Goal: Information Seeking & Learning: Learn about a topic

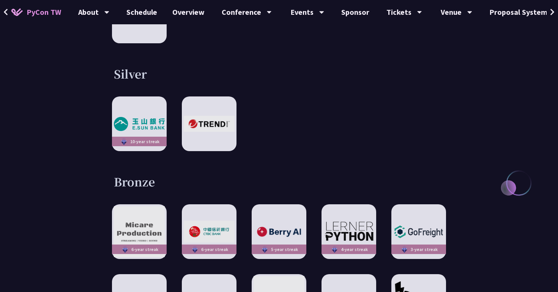
scroll to position [960, 0]
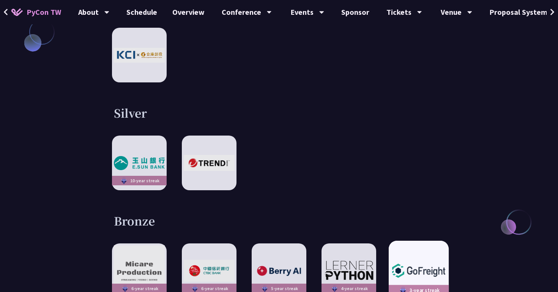
click at [407, 261] on img at bounding box center [419, 271] width 56 height 20
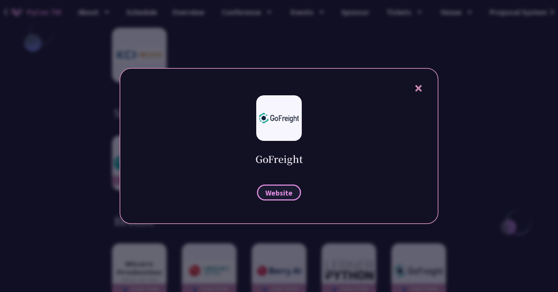
click at [286, 192] on span "Website" at bounding box center [278, 192] width 27 height 9
click at [415, 94] on div "GoFreight Website" at bounding box center [279, 146] width 319 height 156
click at [418, 90] on icon at bounding box center [418, 88] width 6 height 6
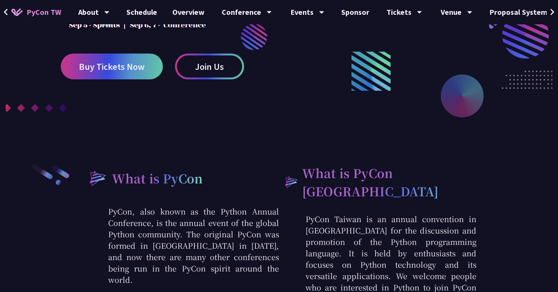
scroll to position [0, 0]
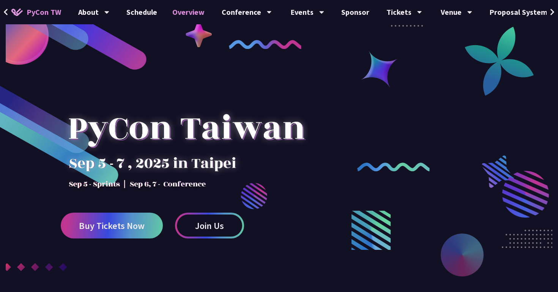
click at [189, 10] on link "Overview" at bounding box center [188, 12] width 47 height 24
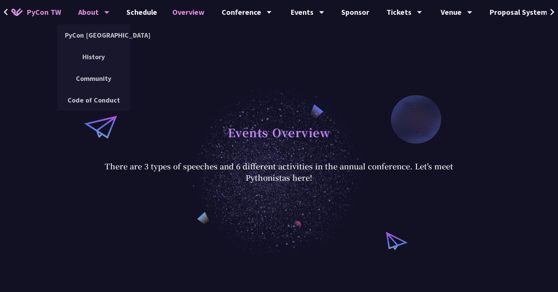
click at [100, 11] on div "About" at bounding box center [93, 12] width 31 height 24
click at [95, 33] on link "PyCon [GEOGRAPHIC_DATA]" at bounding box center [93, 35] width 73 height 18
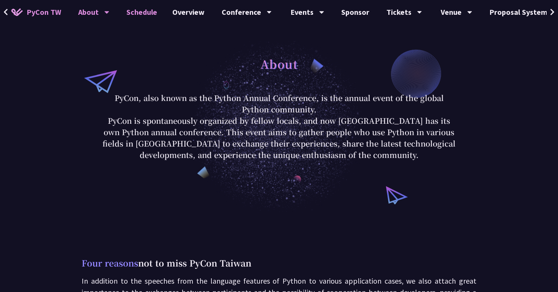
click at [142, 13] on link "Schedule" at bounding box center [142, 12] width 46 height 24
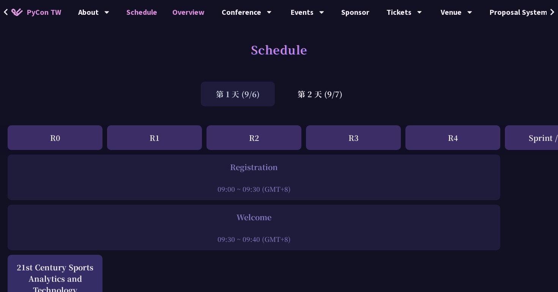
click at [187, 13] on link "Overview" at bounding box center [188, 12] width 47 height 24
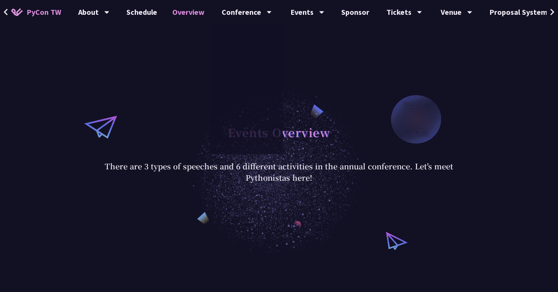
click at [137, 66] on div "Events Overview There are 3 types of speeches and 6 different activities in the…" at bounding box center [279, 152] width 558 height 213
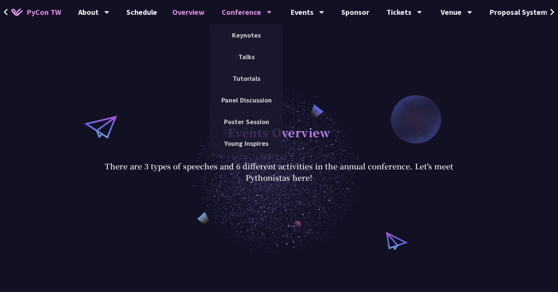
click at [249, 17] on div "Conference" at bounding box center [247, 12] width 50 height 24
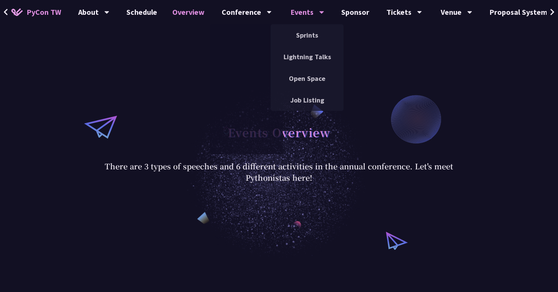
click at [299, 9] on div "Events" at bounding box center [307, 12] width 34 height 24
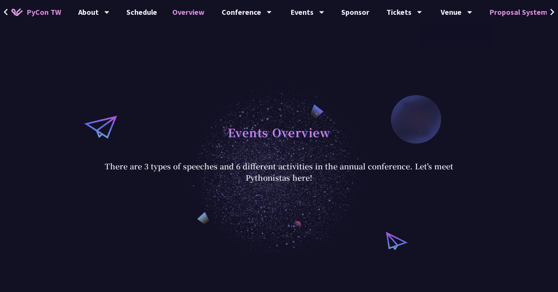
click at [503, 17] on link "Proposal System" at bounding box center [518, 12] width 73 height 24
click at [555, 10] on button at bounding box center [552, 12] width 11 height 24
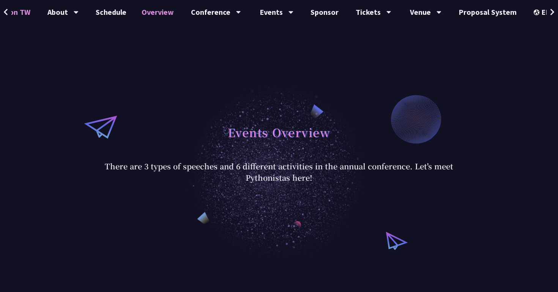
scroll to position [0, 36]
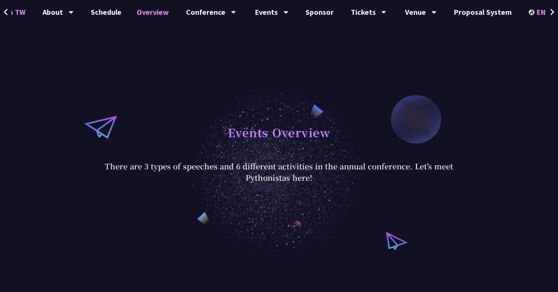
click at [539, 15] on div "EN" at bounding box center [543, 12] width 28 height 24
click at [533, 53] on div "中文" at bounding box center [543, 57] width 46 height 18
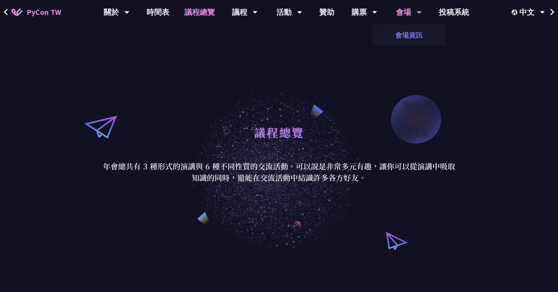
click at [402, 36] on link "會場資訊" at bounding box center [408, 35] width 73 height 18
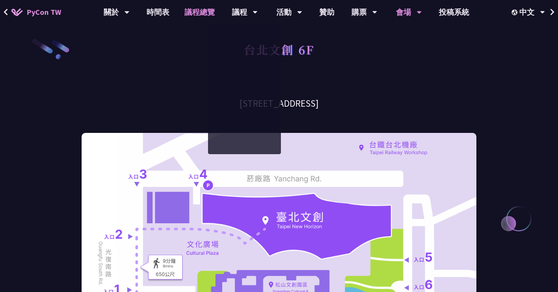
click at [200, 7] on link "議程總覽" at bounding box center [200, 12] width 46 height 24
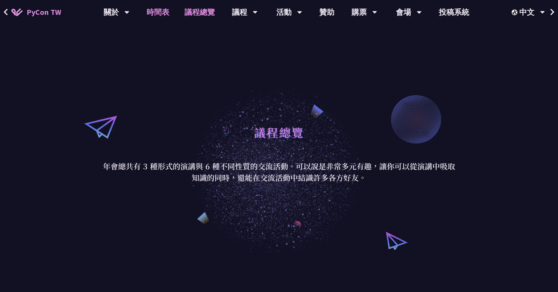
click at [160, 18] on link "時間表" at bounding box center [158, 12] width 38 height 24
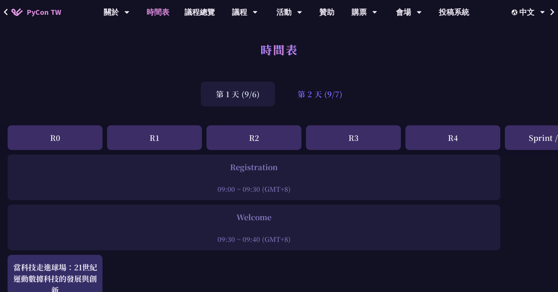
click at [332, 96] on div "第 2 天 (9/7)" at bounding box center [319, 94] width 75 height 25
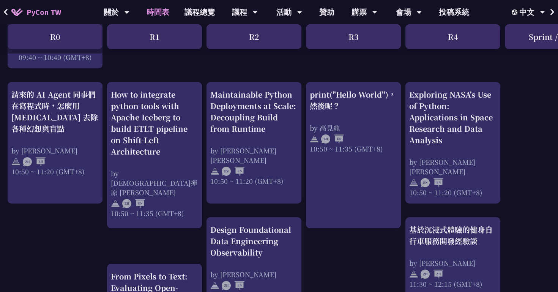
scroll to position [249, 0]
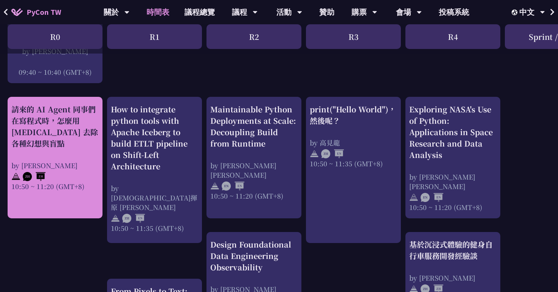
click at [82, 186] on div "10:50 ~ 11:20 (GMT+8)" at bounding box center [54, 185] width 87 height 9
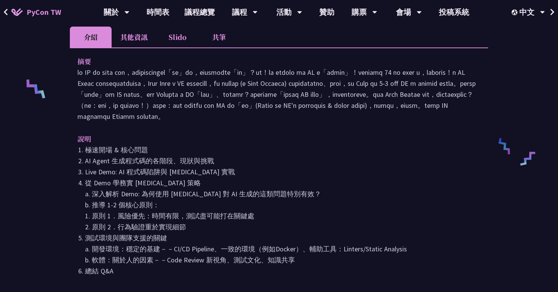
scroll to position [319, 0]
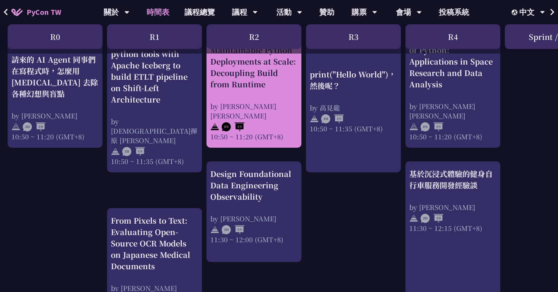
scroll to position [327, 0]
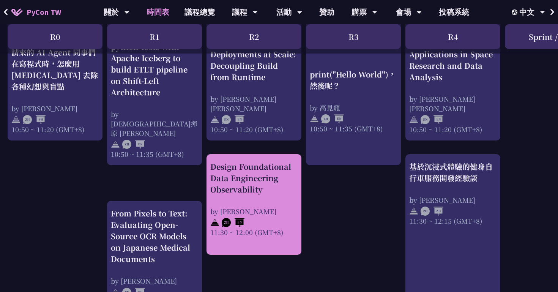
click at [230, 198] on div "Design Foundational Data Engineering Observability by [PERSON_NAME] 11:30 ~ 12:…" at bounding box center [253, 199] width 87 height 76
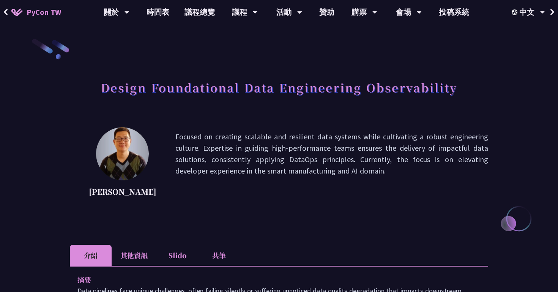
click at [323, 183] on p "Focused on creating scalable and resilient data systems while cultivating a rob…" at bounding box center [331, 165] width 313 height 68
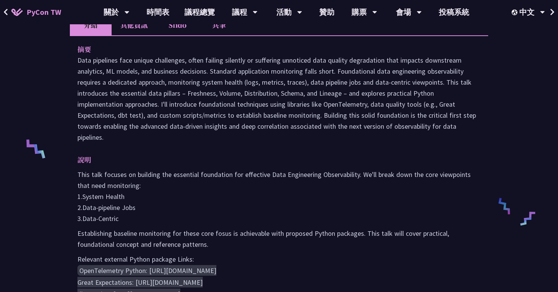
scroll to position [318, 0]
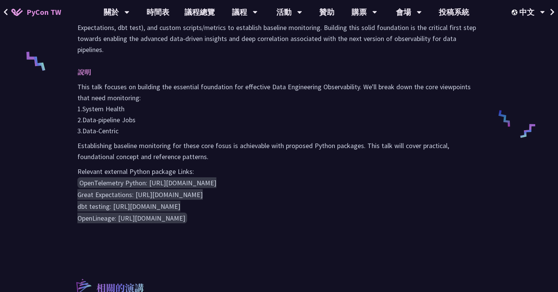
click at [259, 171] on p "Relevant external Python package Links:" at bounding box center [278, 171] width 403 height 11
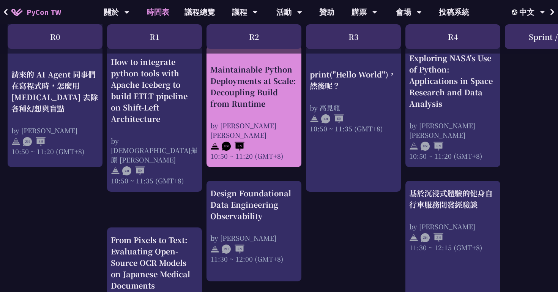
scroll to position [320, 0]
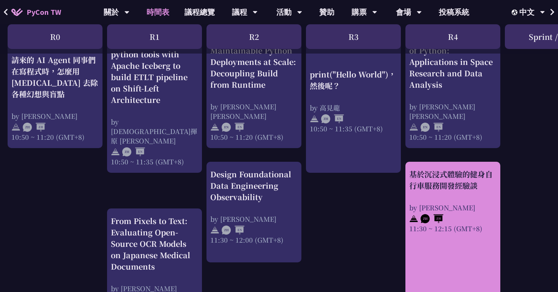
click at [448, 190] on div "基於沉浸式體驗的健身自行車服務開發經驗談" at bounding box center [452, 180] width 87 height 23
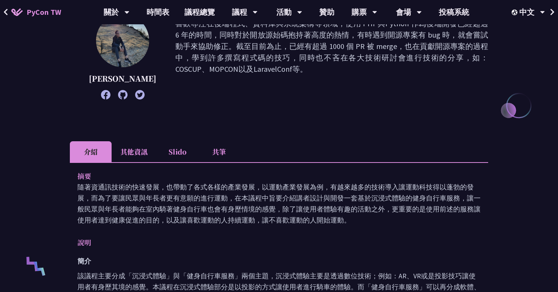
scroll to position [191, 0]
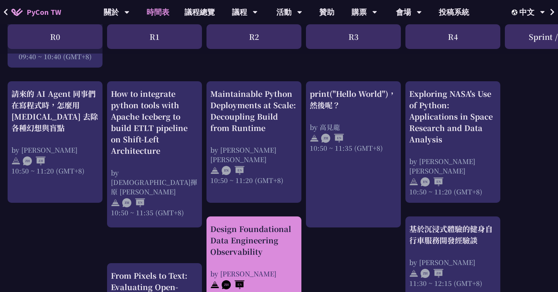
scroll to position [265, 0]
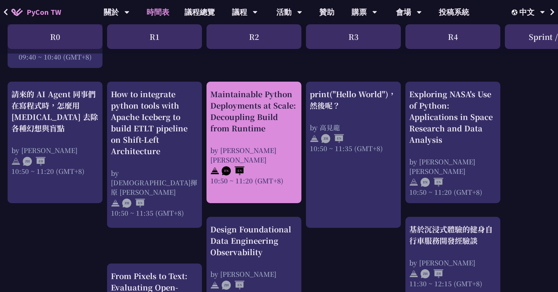
click at [288, 164] on div at bounding box center [253, 169] width 87 height 11
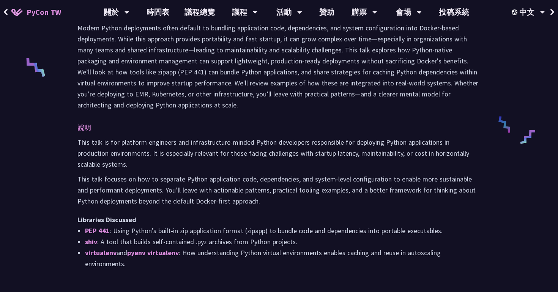
scroll to position [314, 0]
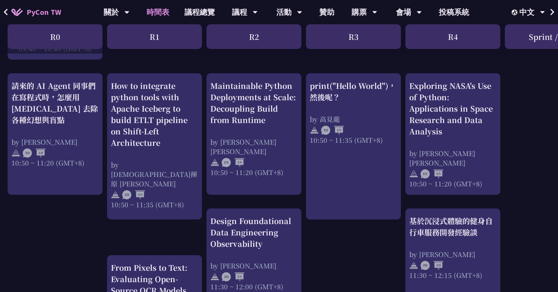
scroll to position [276, 0]
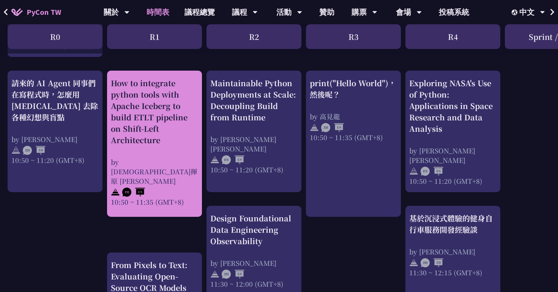
click at [184, 186] on div at bounding box center [154, 191] width 87 height 11
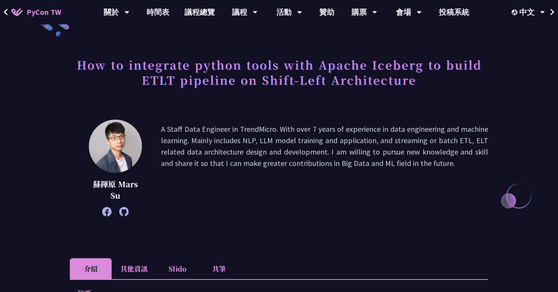
scroll to position [24, 0]
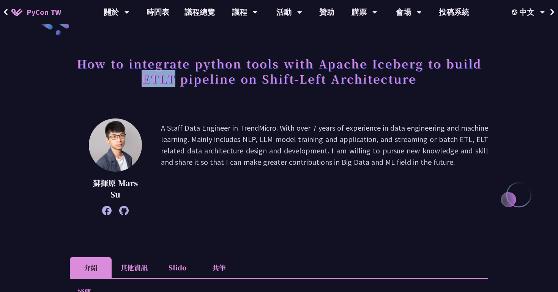
drag, startPoint x: 173, startPoint y: 81, endPoint x: 144, endPoint y: 81, distance: 29.2
click at [144, 81] on h1 "How to integrate python tools with Apache Iceberg to build ETLT pipeline on Shi…" at bounding box center [279, 71] width 418 height 38
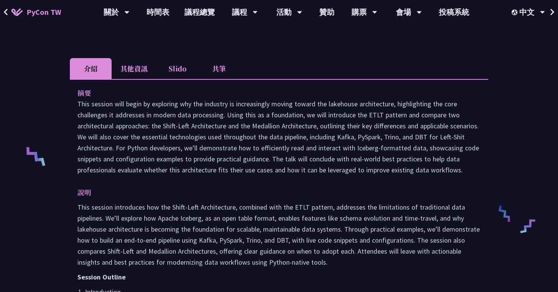
scroll to position [225, 0]
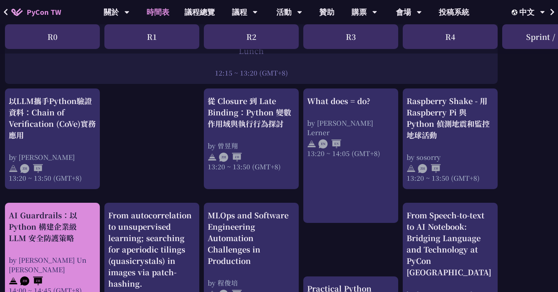
scroll to position [615, 3]
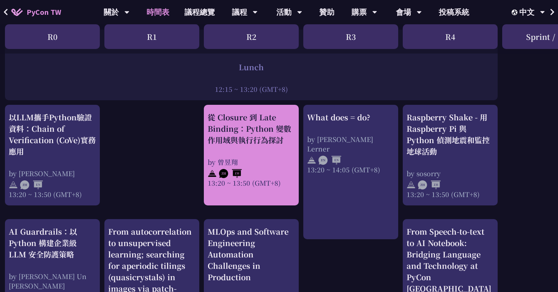
click at [231, 145] on div "從 Closure 到 Late Binding：Python 變數作用域與執行行為探討" at bounding box center [251, 129] width 87 height 34
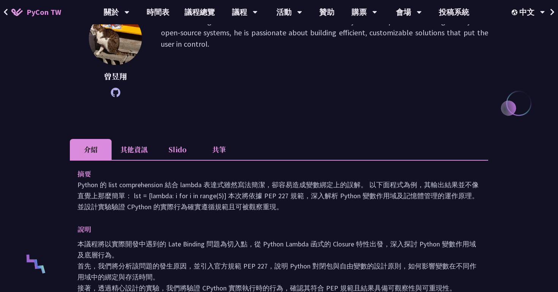
scroll to position [204, 0]
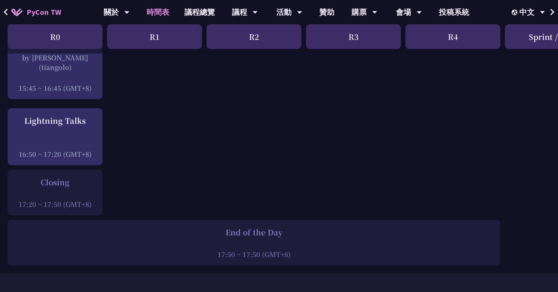
scroll to position [1087, 0]
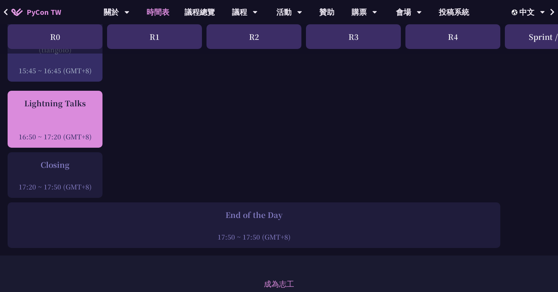
click at [84, 120] on div at bounding box center [54, 125] width 87 height 11
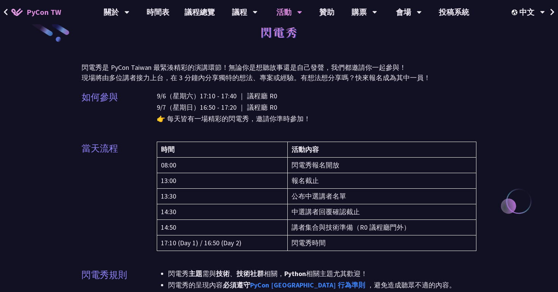
scroll to position [18, 0]
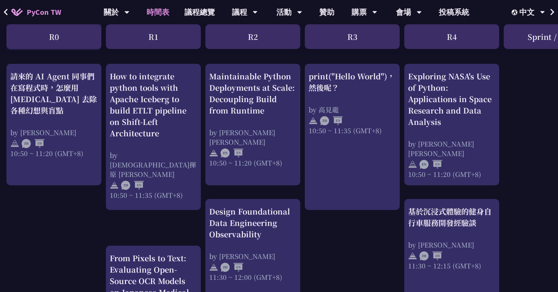
scroll to position [278, 1]
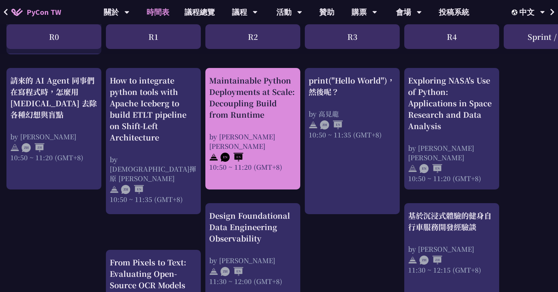
click at [237, 119] on div "Maintainable Python Deployments at Scale: Decoupling Build from Runtime" at bounding box center [252, 98] width 87 height 46
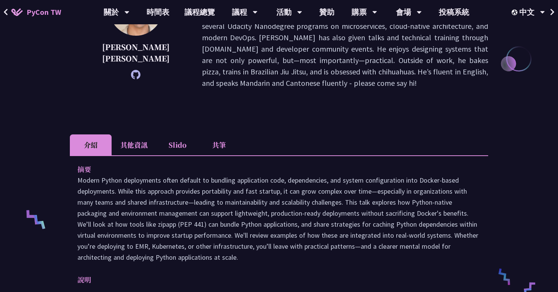
scroll to position [157, 0]
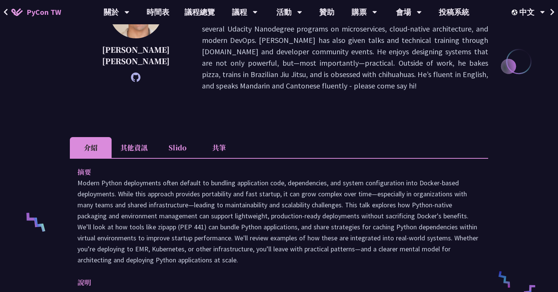
click at [130, 137] on li "其他資訊" at bounding box center [134, 147] width 45 height 21
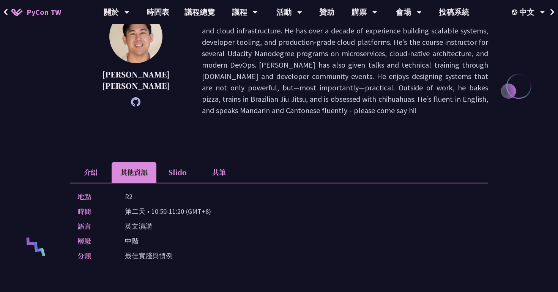
scroll to position [115, 0]
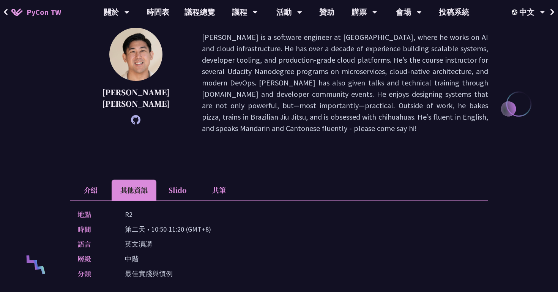
click at [92, 180] on li "介紹" at bounding box center [91, 190] width 42 height 21
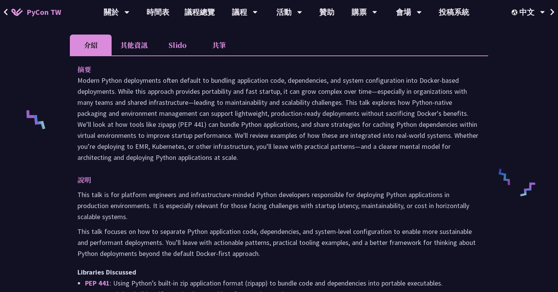
scroll to position [227, 0]
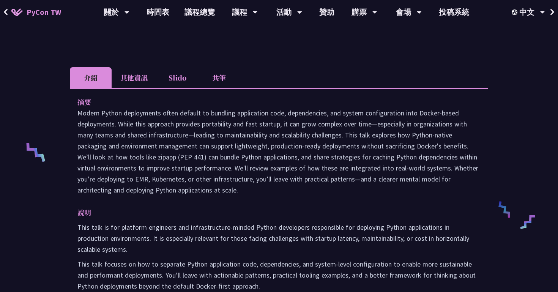
drag, startPoint x: 243, startPoint y: 179, endPoint x: 71, endPoint y: 102, distance: 188.5
click at [71, 102] on div "摘要 說明 This talk is for platform engineers and infrastructure-minded Python deve…" at bounding box center [279, 230] width 418 height 285
click at [506, 131] on div "Maintainable Python Deployments at Scale: Decoupling Build from Runtime [PERSON…" at bounding box center [279, 208] width 558 height 870
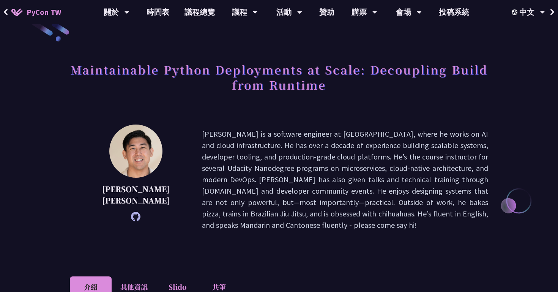
scroll to position [0, 0]
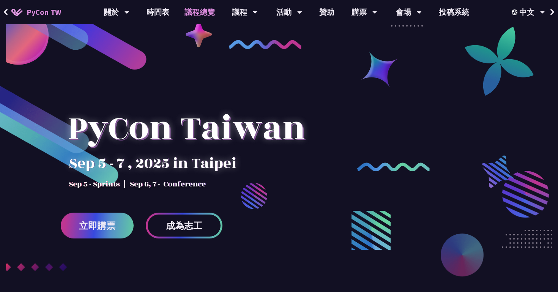
click at [200, 12] on link "議程總覽" at bounding box center [200, 12] width 46 height 24
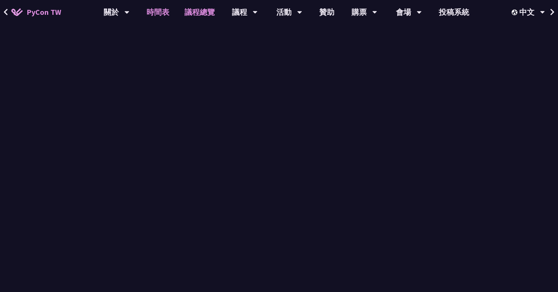
click at [153, 9] on link "時間表" at bounding box center [158, 12] width 38 height 24
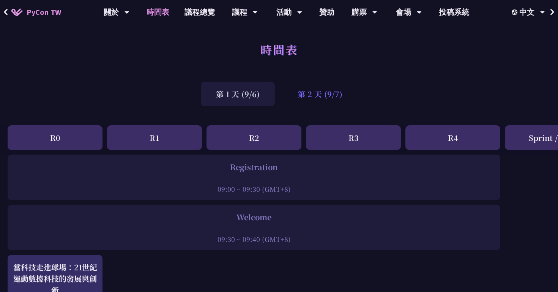
click at [316, 100] on div "第 2 天 (9/7)" at bounding box center [319, 94] width 75 height 25
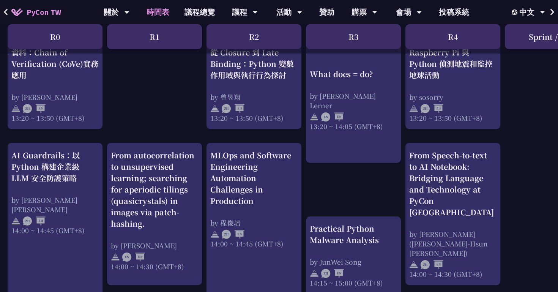
scroll to position [700, 0]
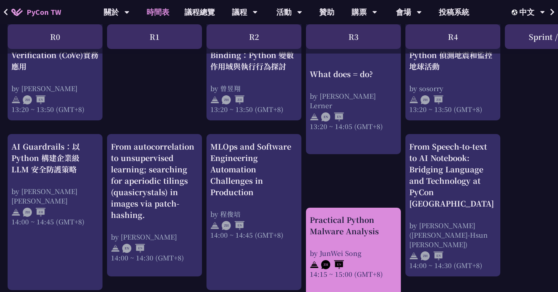
click at [346, 225] on div "Practical Python Malware Analysis" at bounding box center [353, 225] width 87 height 23
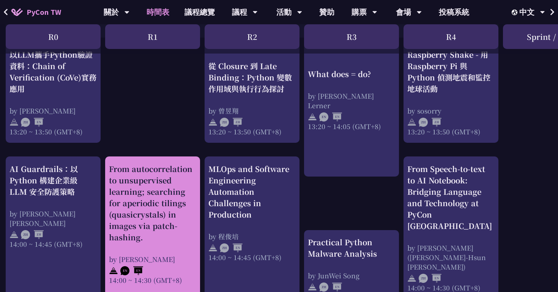
scroll to position [672, 2]
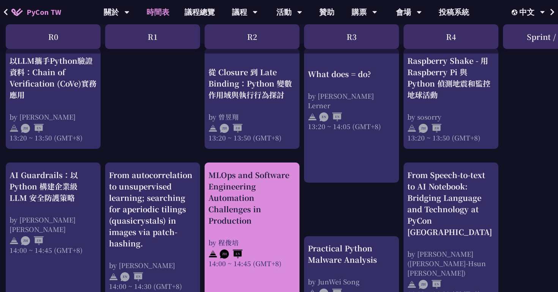
click at [235, 186] on div "MLOps and Software Engineering Automation Challenges in Production" at bounding box center [251, 197] width 87 height 57
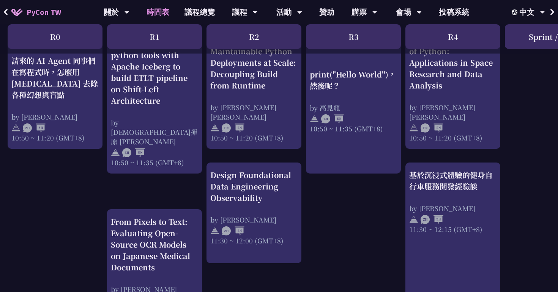
scroll to position [373, 0]
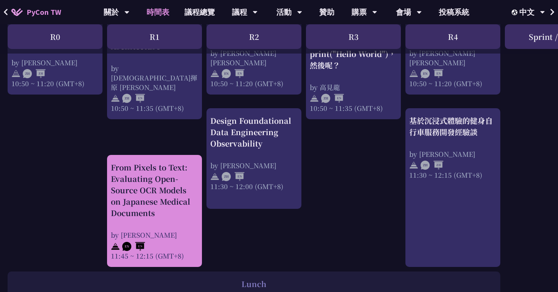
click at [161, 193] on div "From Pixels to Text: Evaluating Open-Source OCR Models on Japanese Medical Docu…" at bounding box center [154, 190] width 87 height 57
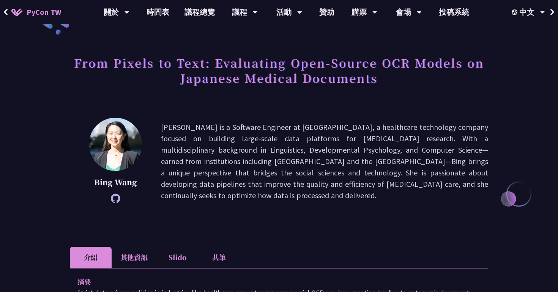
scroll to position [13, 0]
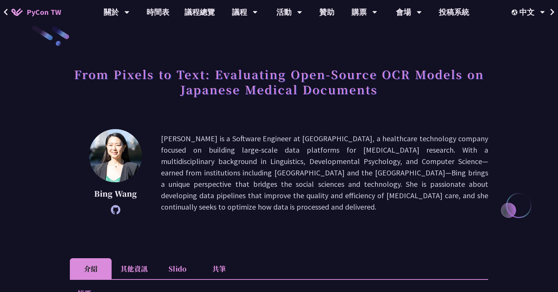
scroll to position [373, 0]
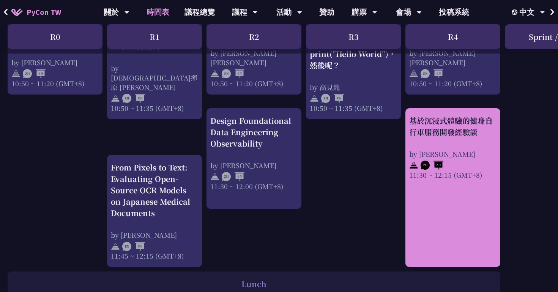
click at [467, 156] on div "by [PERSON_NAME]" at bounding box center [452, 153] width 87 height 9
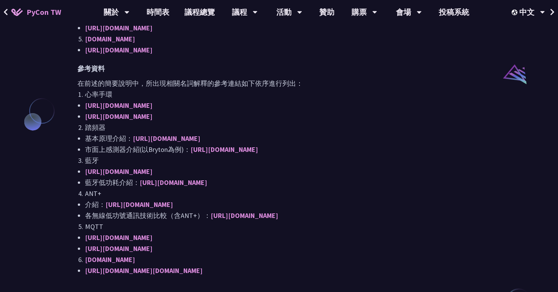
scroll to position [531, 0]
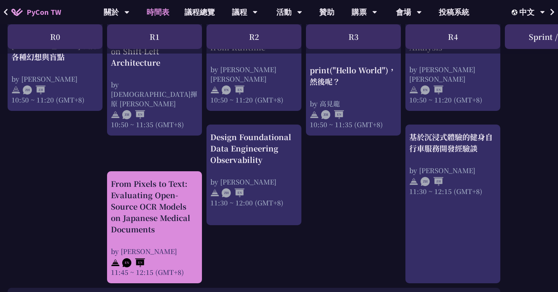
scroll to position [382, 0]
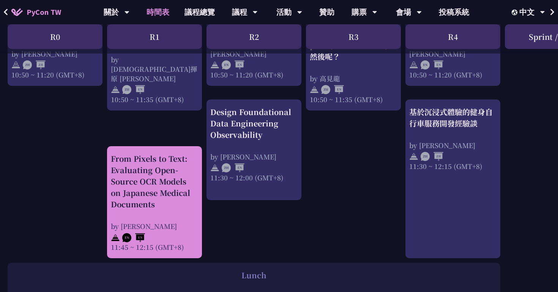
click at [150, 200] on div "From Pixels to Text: Evaluating Open-Source OCR Models on Japanese Medical Docu…" at bounding box center [154, 181] width 87 height 57
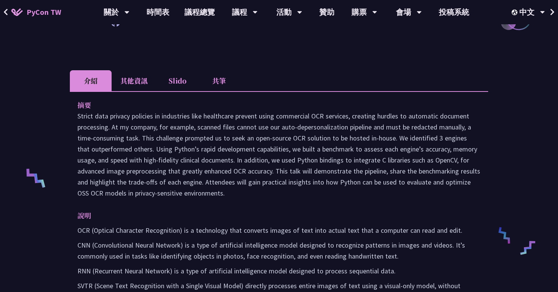
scroll to position [194, 0]
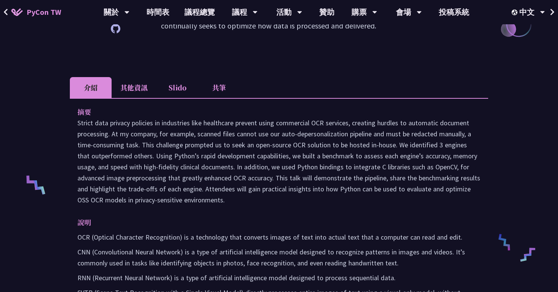
click at [393, 125] on p at bounding box center [278, 161] width 403 height 88
click at [388, 128] on div at bounding box center [388, 128] width 0 height 0
click at [418, 107] on p "摘要" at bounding box center [271, 111] width 388 height 11
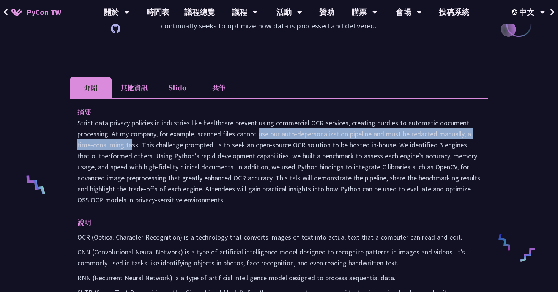
drag, startPoint x: 196, startPoint y: 136, endPoint x: 465, endPoint y: 133, distance: 269.2
click at [465, 133] on p at bounding box center [278, 161] width 403 height 88
click at [461, 119] on div at bounding box center [461, 119] width 0 height 0
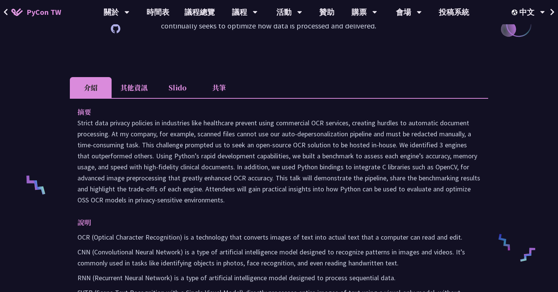
click at [194, 153] on p at bounding box center [278, 161] width 403 height 88
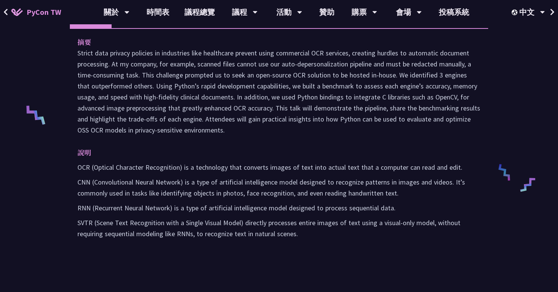
scroll to position [265, 0]
click at [104, 222] on p "SVTR (Scene Text Recognition with a Single Visual Model) directly processes ent…" at bounding box center [278, 227] width 403 height 22
click at [131, 222] on p "SVTR (Scene Text Recognition with a Single Visual Model) directly processes ent…" at bounding box center [278, 227] width 403 height 22
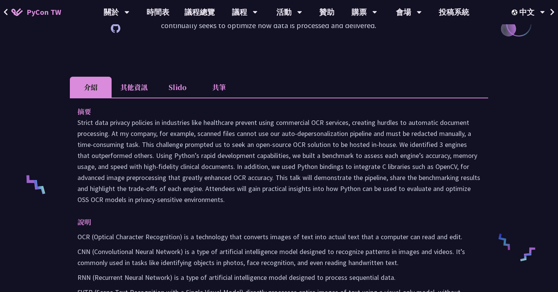
scroll to position [191, 0]
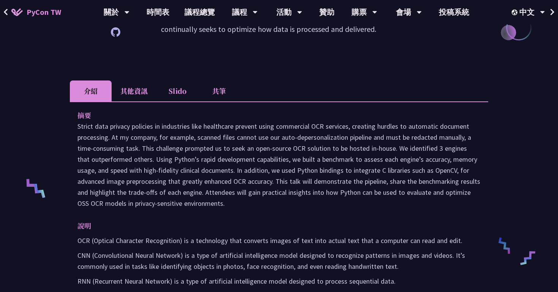
drag, startPoint x: 226, startPoint y: 203, endPoint x: 72, endPoint y: 129, distance: 171.2
click at [72, 129] on div "摘要 說明 OCR (Optical Character Recognition) is a technology that converts images …" at bounding box center [279, 216] width 418 height 230
click at [296, 193] on p at bounding box center [278, 165] width 403 height 88
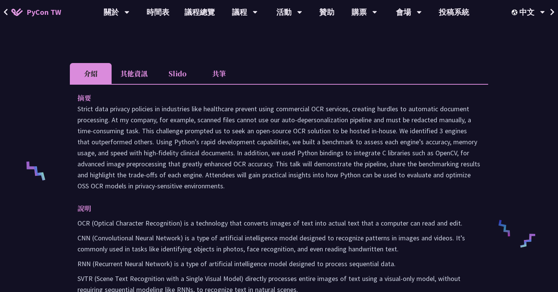
scroll to position [207, 0]
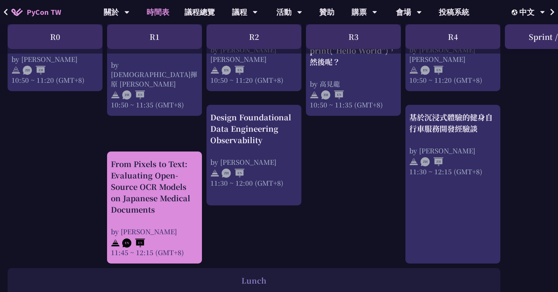
scroll to position [347, 0]
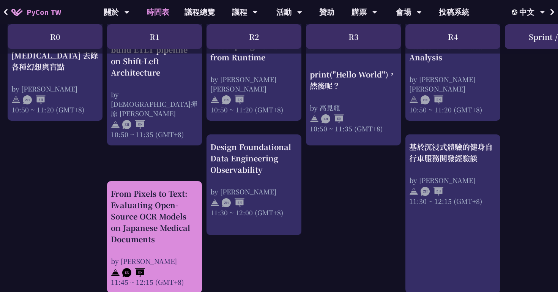
click at [169, 194] on div "From Pixels to Text: Evaluating Open-Source OCR Models on Japanese Medical Docu…" at bounding box center [154, 216] width 87 height 57
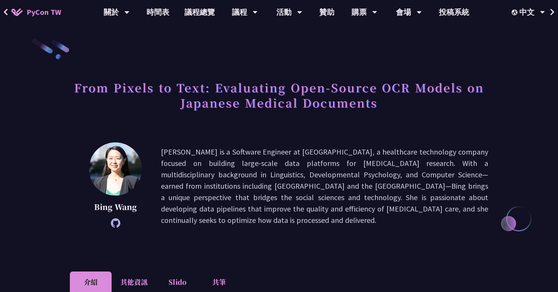
click at [115, 225] on icon at bounding box center [115, 222] width 9 height 9
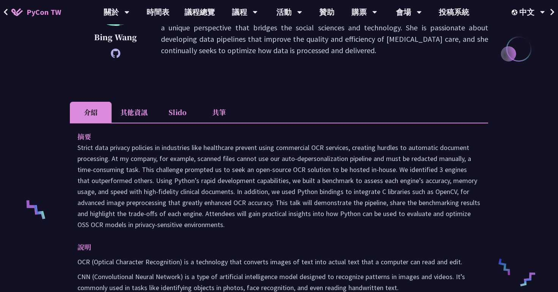
scroll to position [204, 0]
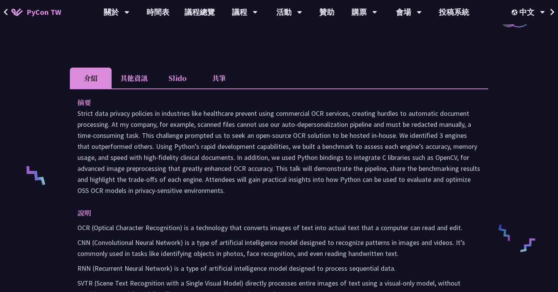
click at [137, 81] on li "其他資訊" at bounding box center [134, 78] width 45 height 21
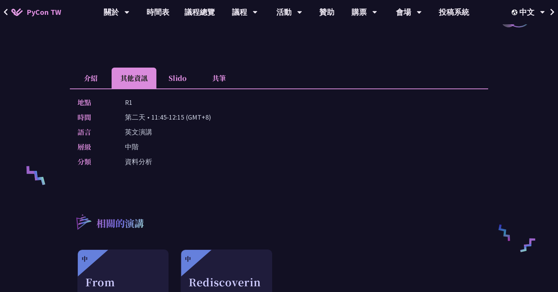
click at [95, 77] on li "介紹" at bounding box center [91, 78] width 42 height 21
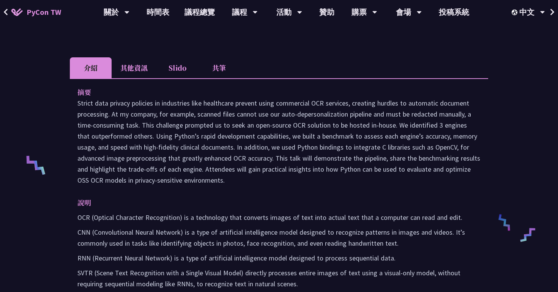
scroll to position [215, 0]
click at [141, 67] on li "其他資訊" at bounding box center [134, 67] width 45 height 21
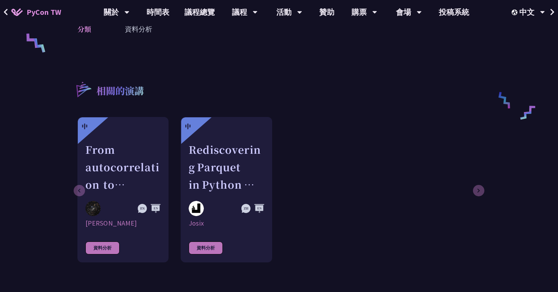
scroll to position [336, 0]
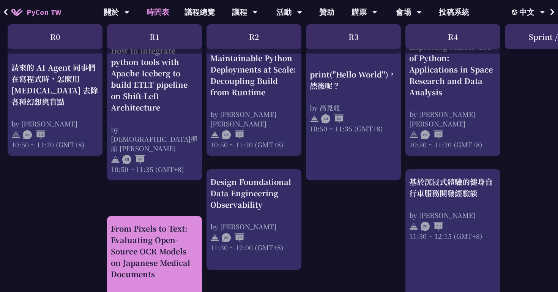
scroll to position [279, 0]
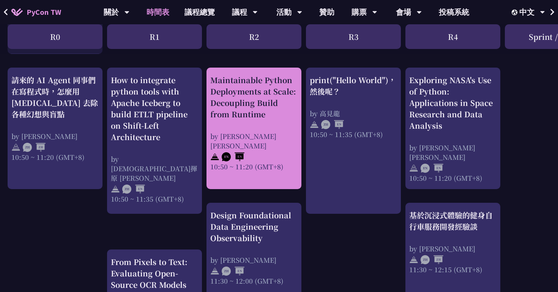
click at [247, 120] on div "Maintainable Python Deployments at Scale: Decoupling Build from Runtime by [PER…" at bounding box center [253, 122] width 87 height 97
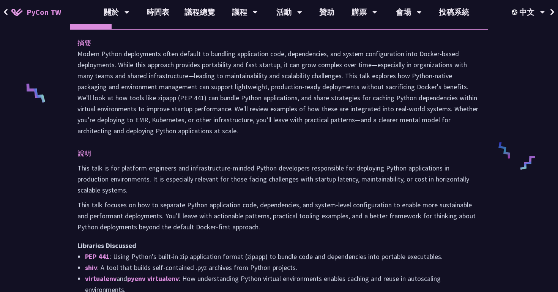
scroll to position [312, 0]
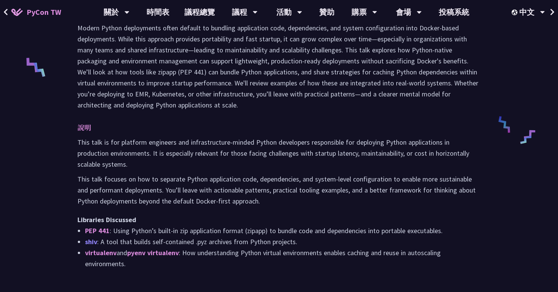
click at [91, 237] on link "shiv" at bounding box center [91, 241] width 12 height 9
